Goal: Information Seeking & Learning: Learn about a topic

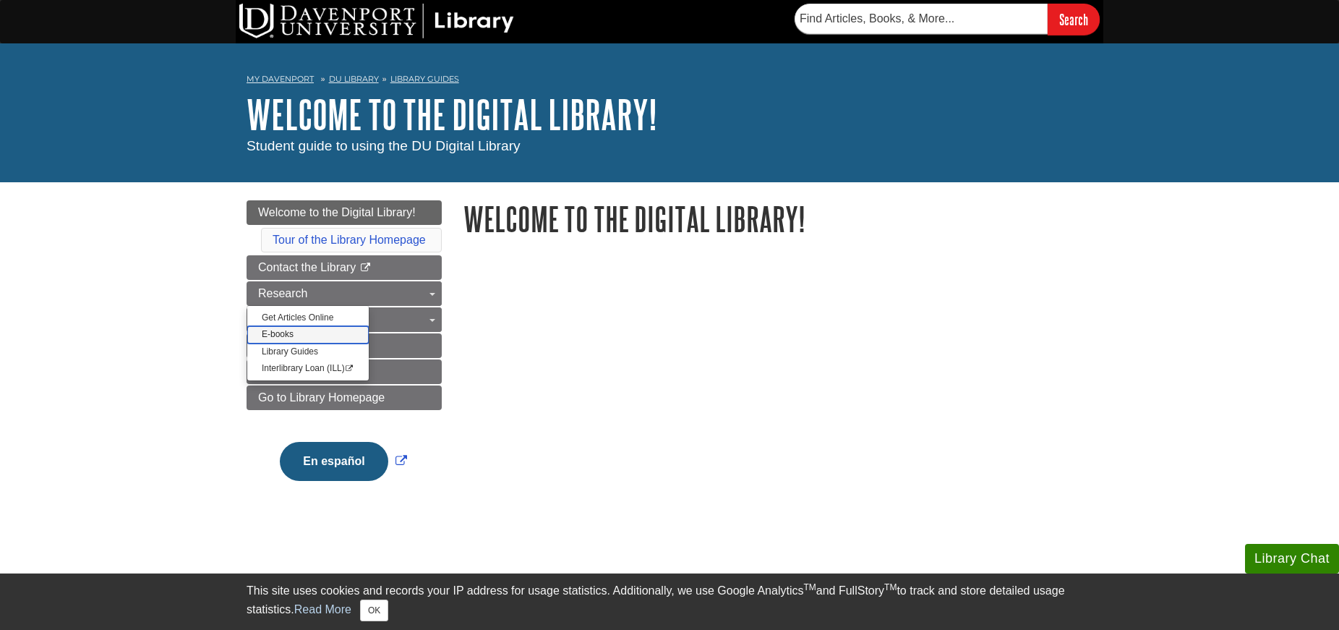
click at [282, 335] on link "E-books" at bounding box center [307, 334] width 121 height 17
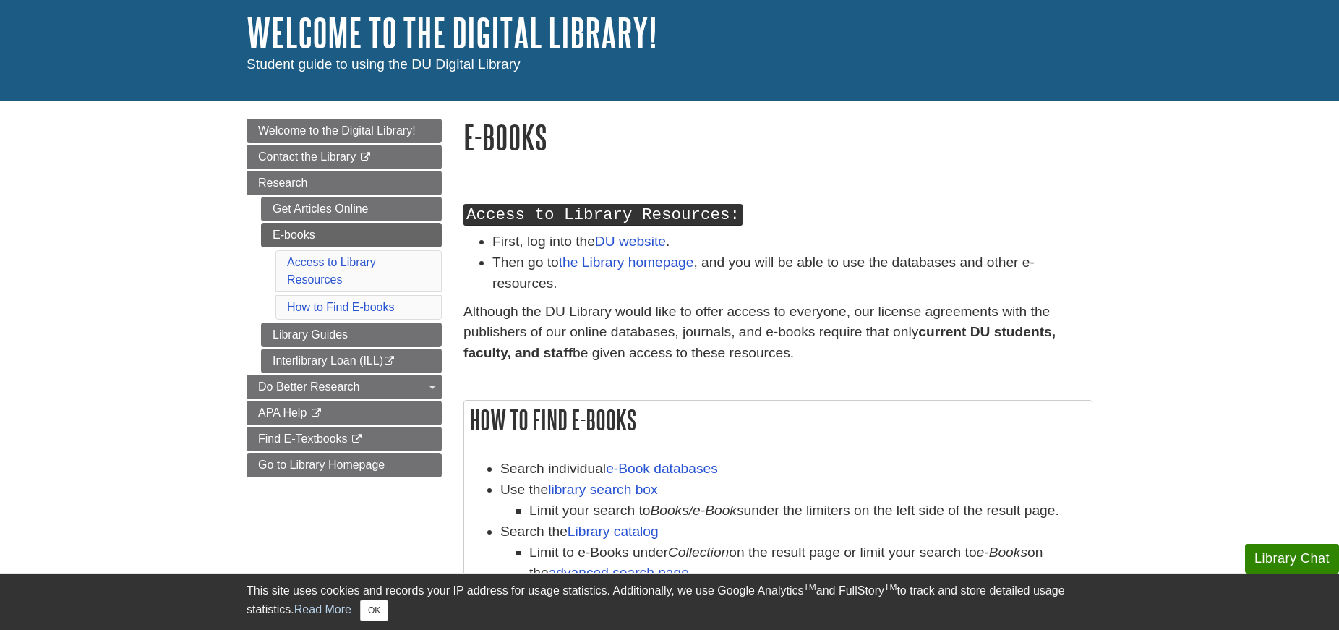
scroll to position [145, 0]
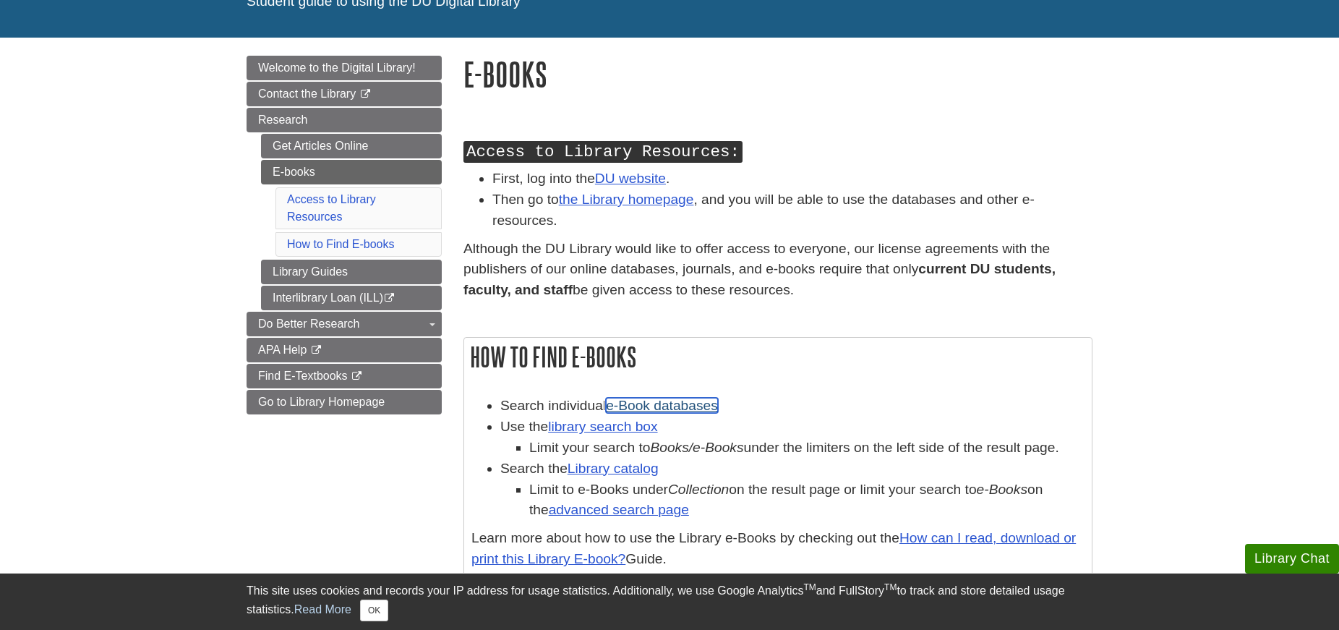
click at [643, 408] on link "e-Book databases" at bounding box center [662, 405] width 112 height 15
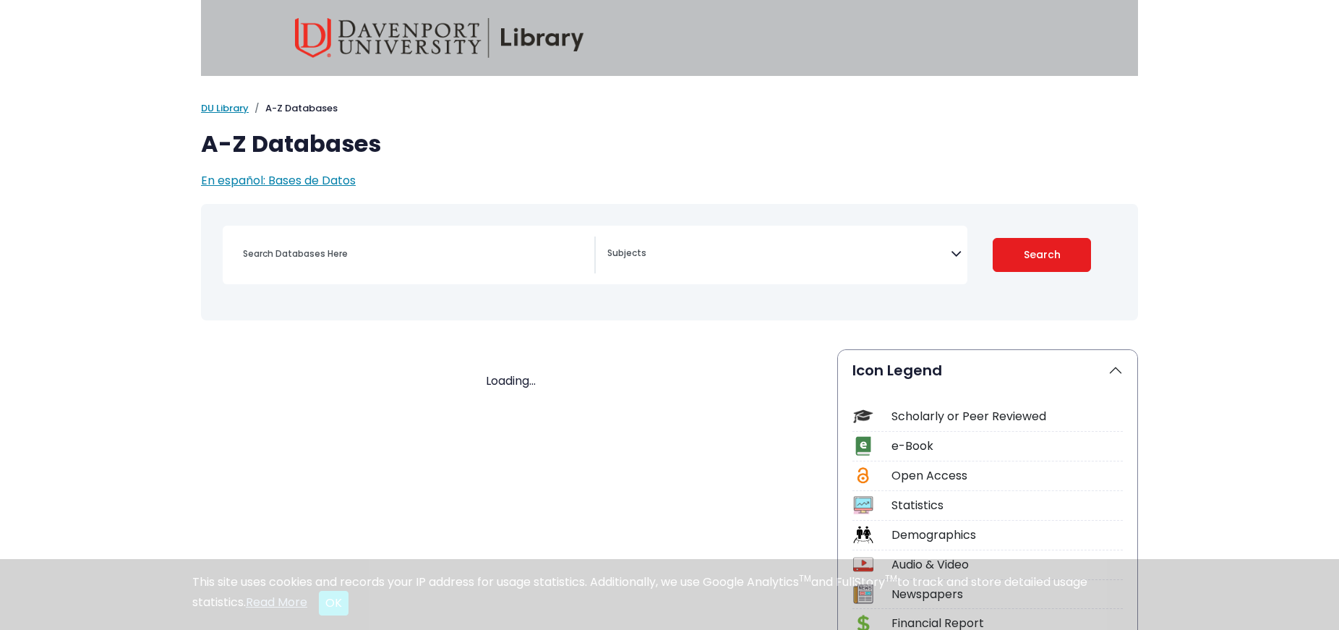
select select "Database Subject Filter"
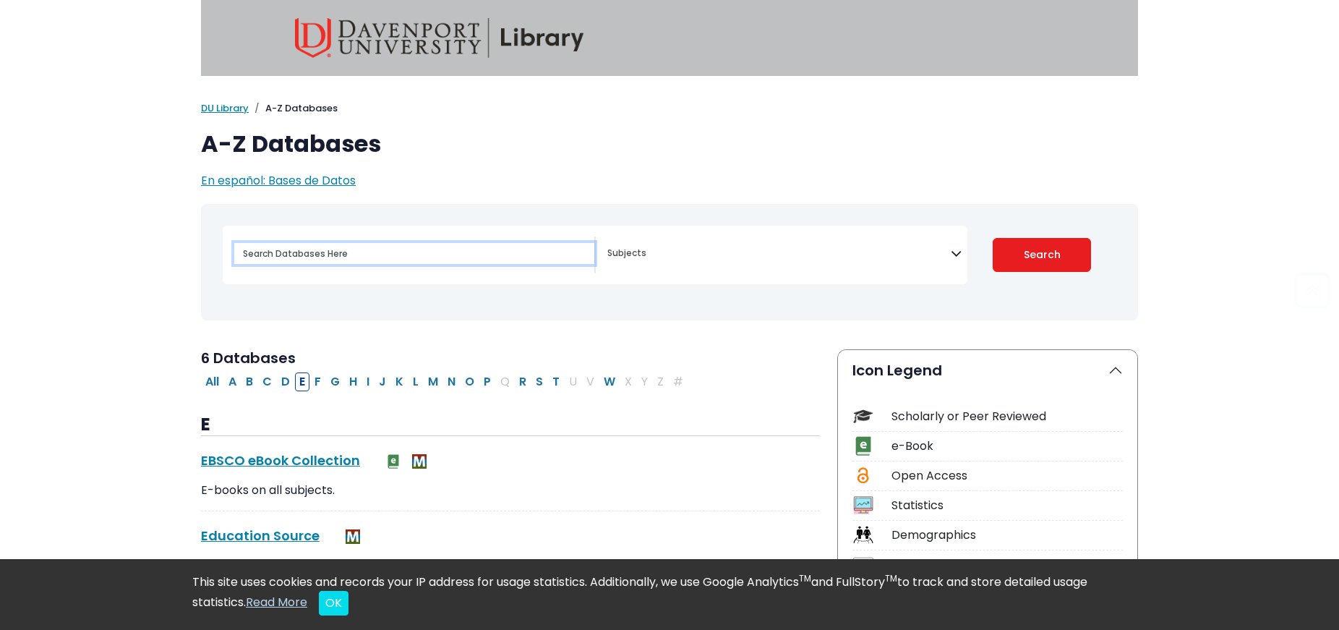
click at [372, 254] on input "Search database by title or keyword" at bounding box center [414, 253] width 360 height 21
click at [236, 109] on link "DU Library" at bounding box center [225, 108] width 48 height 14
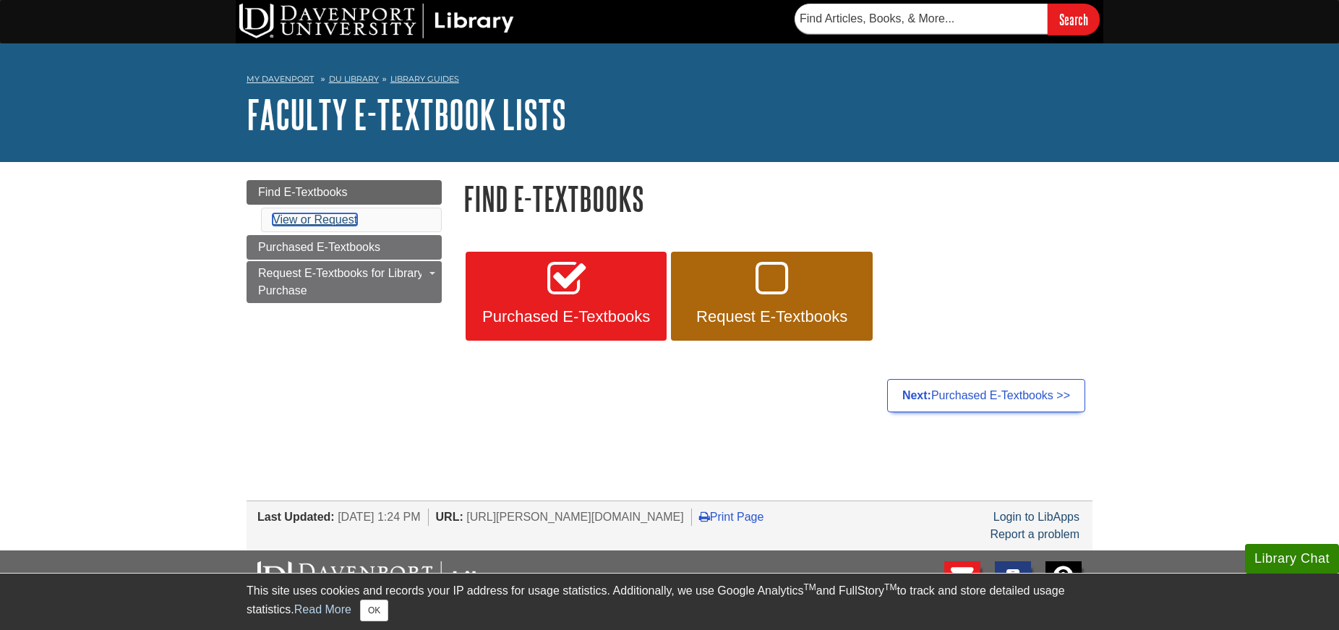
click at [288, 218] on link "View or Request" at bounding box center [315, 219] width 85 height 12
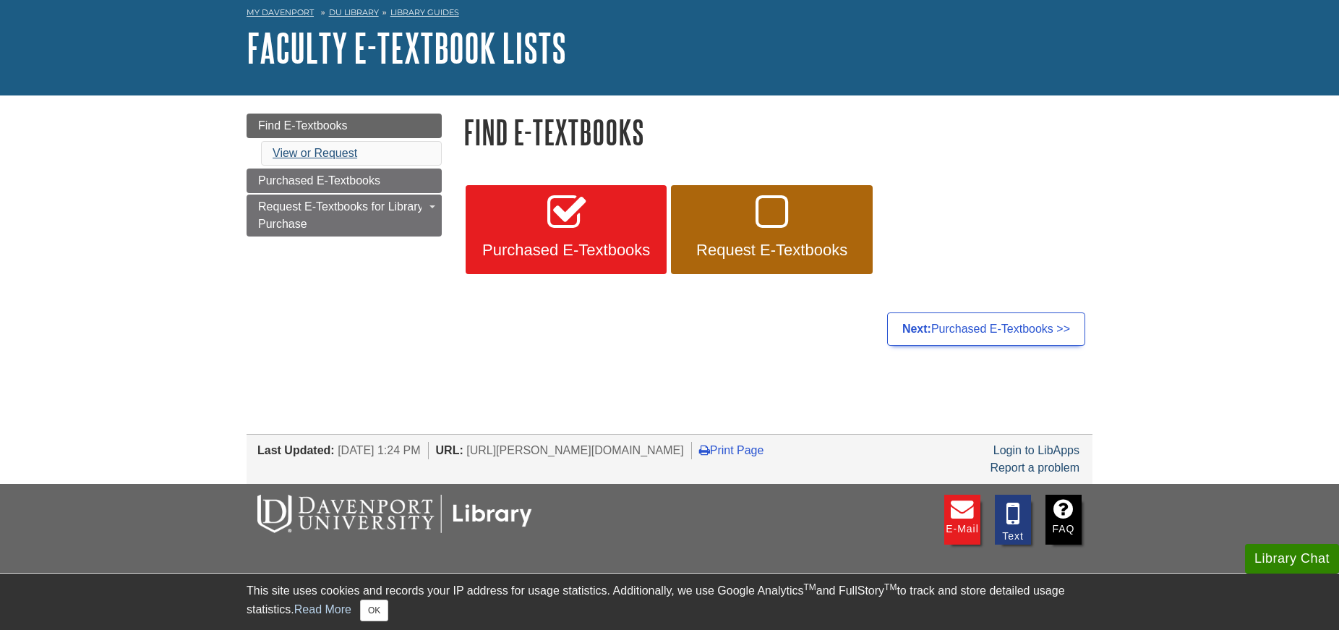
scroll to position [72, 0]
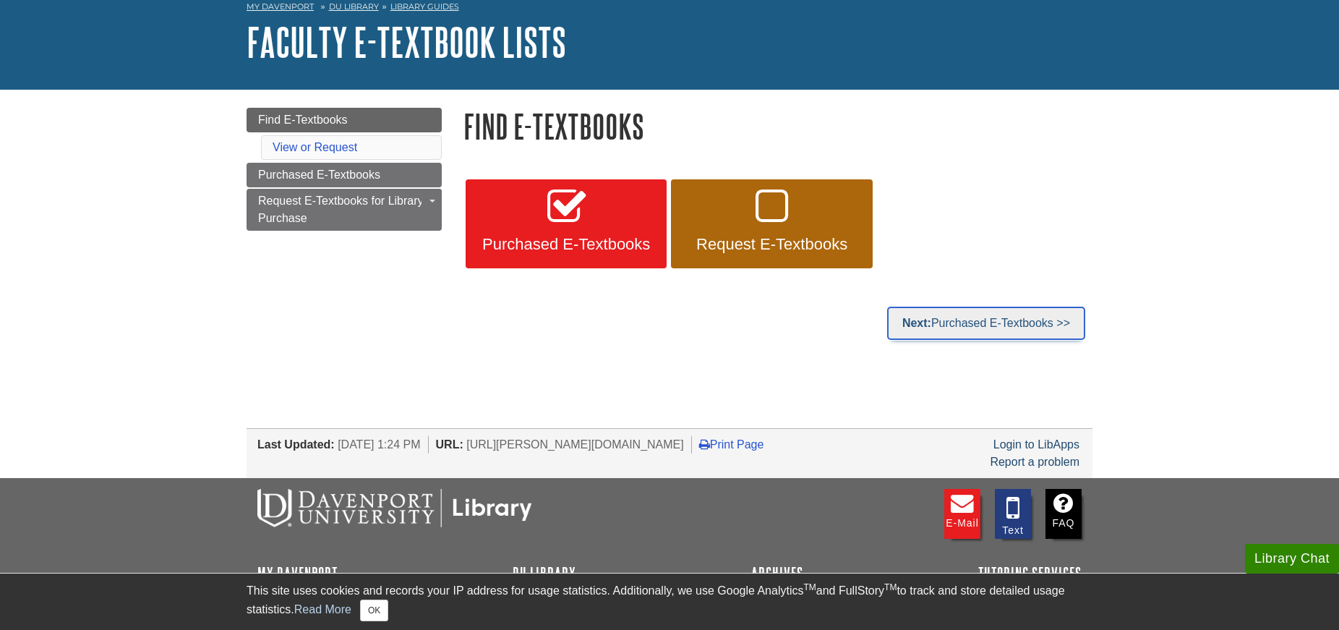
click at [1040, 322] on link "Next: Purchased E-Textbooks >>" at bounding box center [986, 323] width 198 height 33
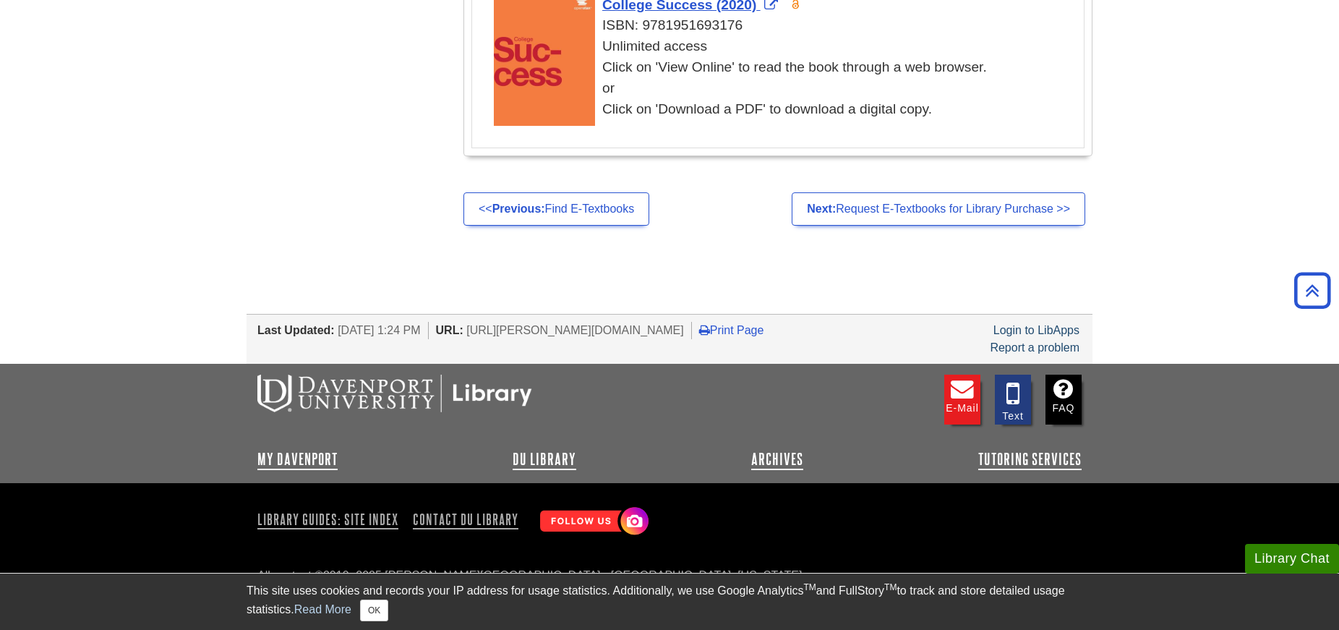
scroll to position [3059, 0]
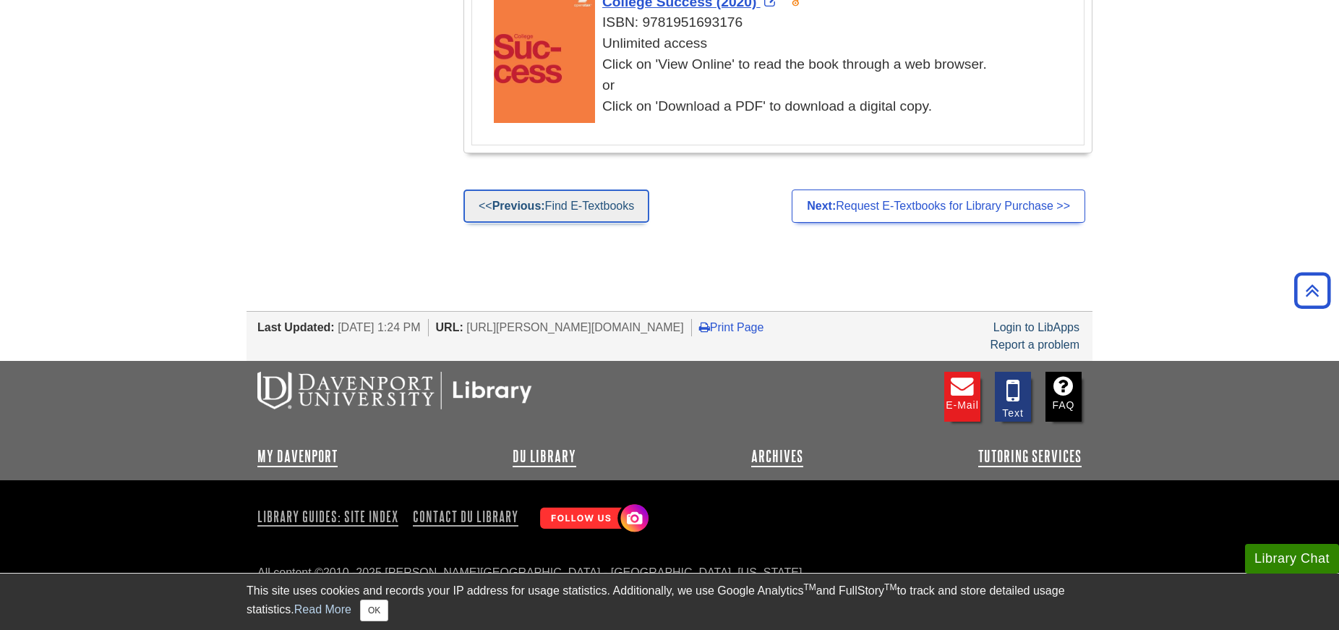
click at [622, 205] on link "<< Previous: Find E-Textbooks" at bounding box center [556, 205] width 186 height 33
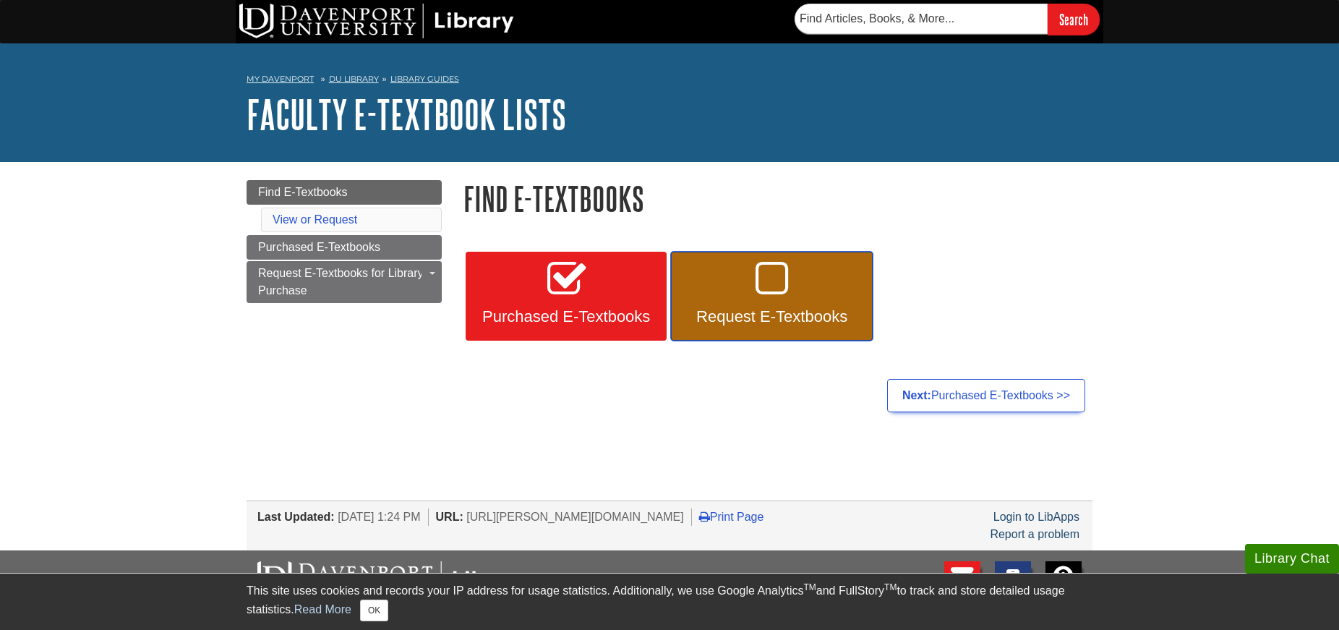
click at [839, 325] on span "Request E-Textbooks" at bounding box center [771, 316] width 179 height 19
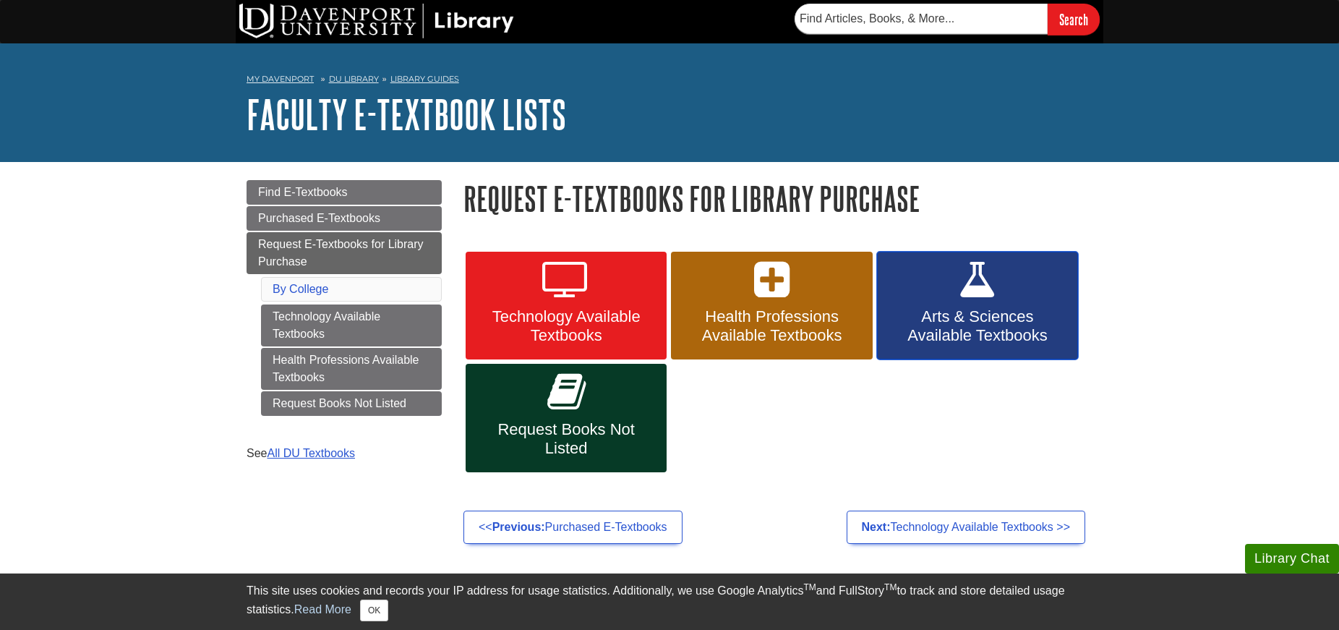
click at [982, 322] on span "Arts & Sciences Available Textbooks" at bounding box center [977, 326] width 179 height 38
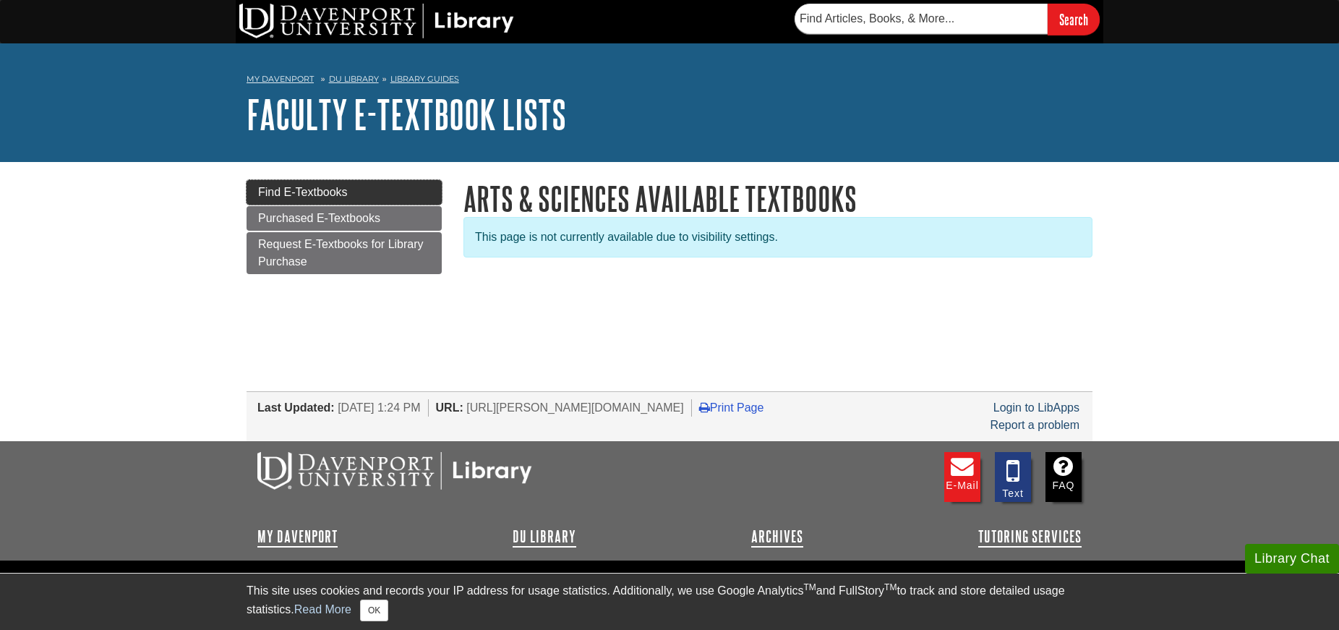
click at [291, 186] on span "Find E-Textbooks" at bounding box center [303, 192] width 90 height 12
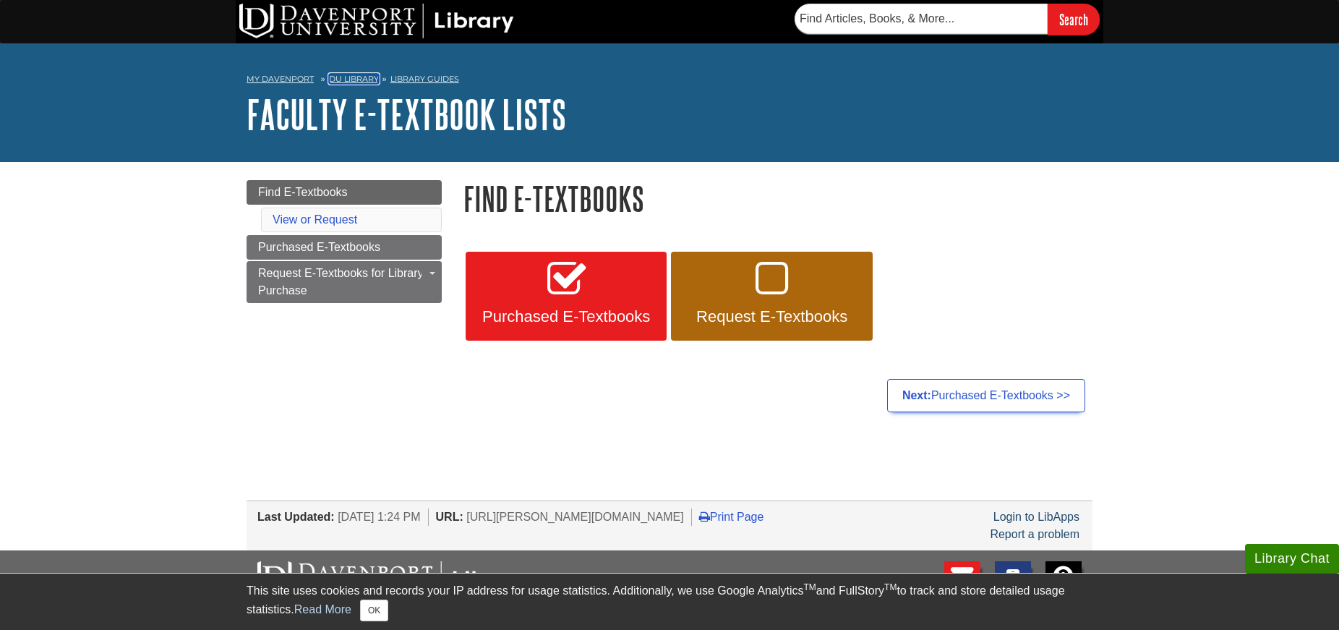
click at [356, 76] on link "DU Library" at bounding box center [354, 79] width 50 height 10
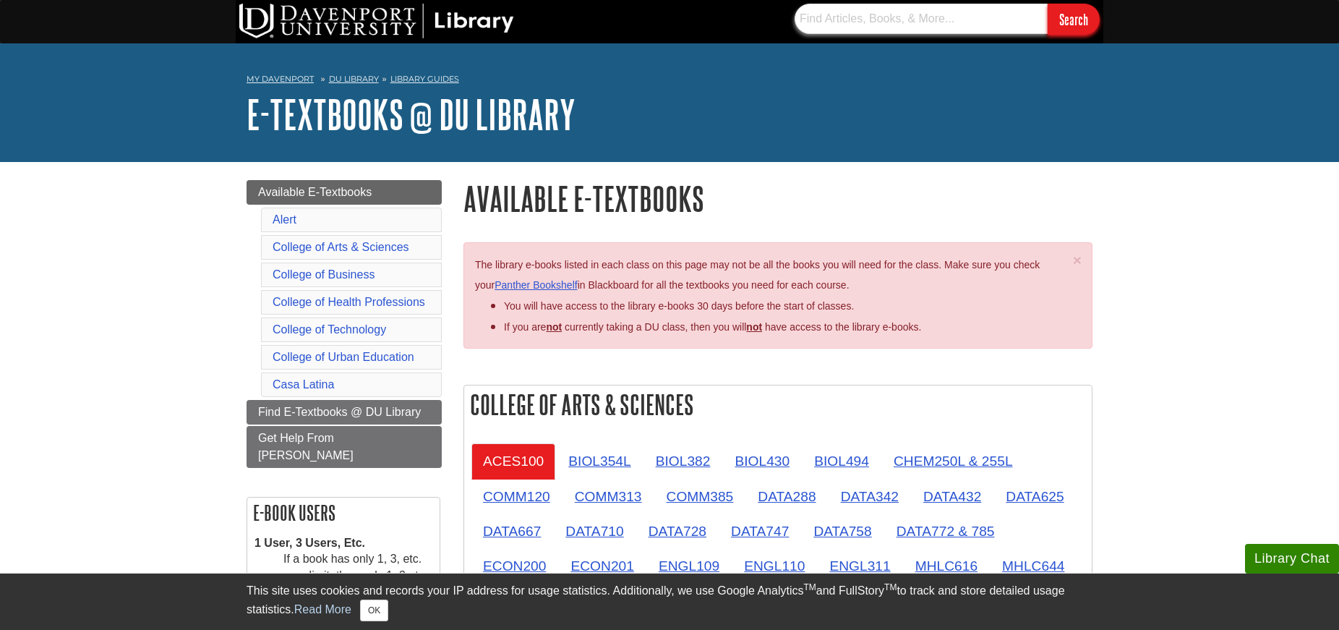
paste input "• Human Resource Management: Gaining a Competitive Advantage"
type input "• Human Resource Management: Gaining a Competitive Advantage"
click at [1088, 31] on input "Search" at bounding box center [1074, 19] width 52 height 31
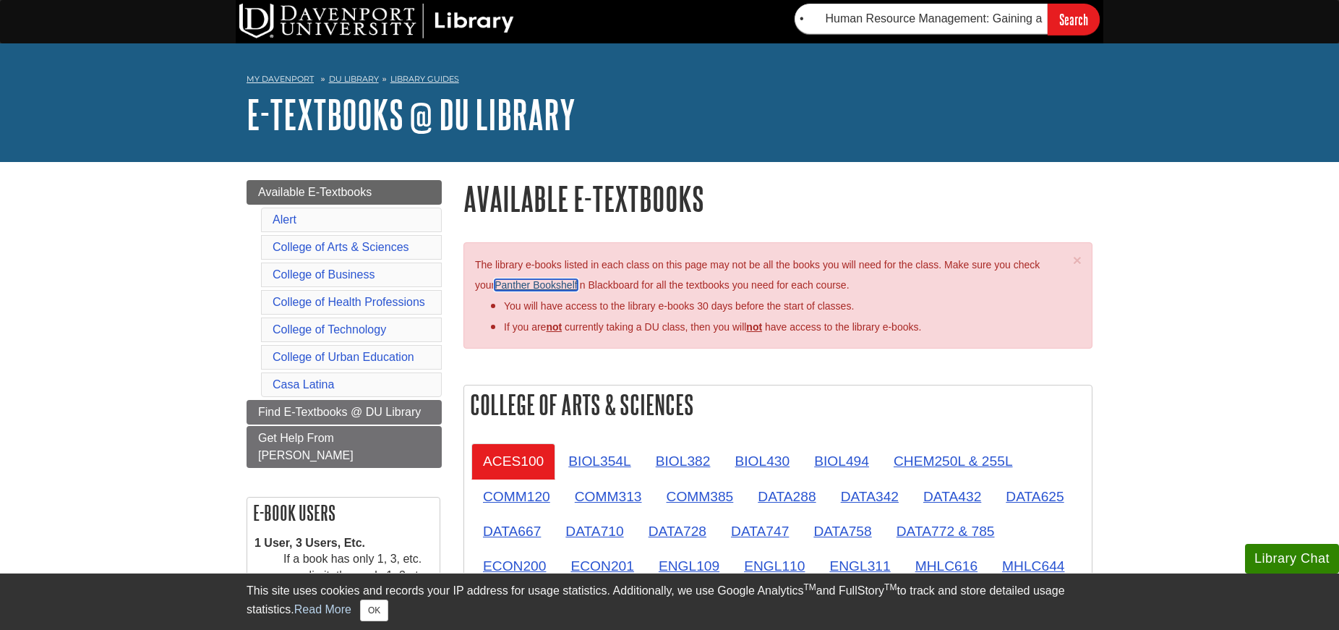
click at [567, 286] on link "Panther Bookshelf" at bounding box center [535, 285] width 82 height 12
